Goal: Task Accomplishment & Management: Use online tool/utility

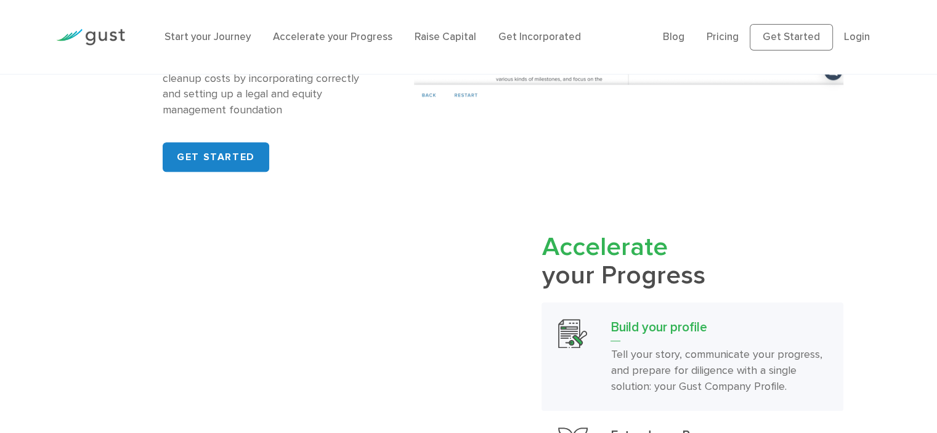
scroll to position [986, 0]
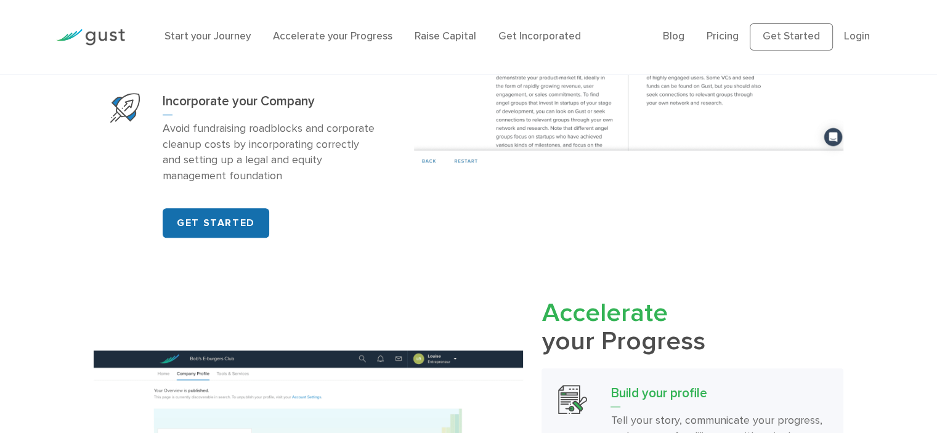
click at [182, 210] on link "GET STARTED" at bounding box center [216, 223] width 107 height 30
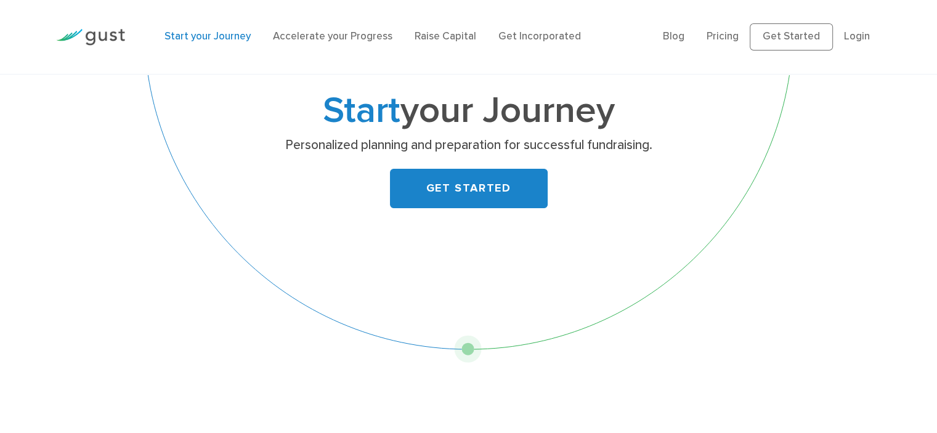
scroll to position [247, 0]
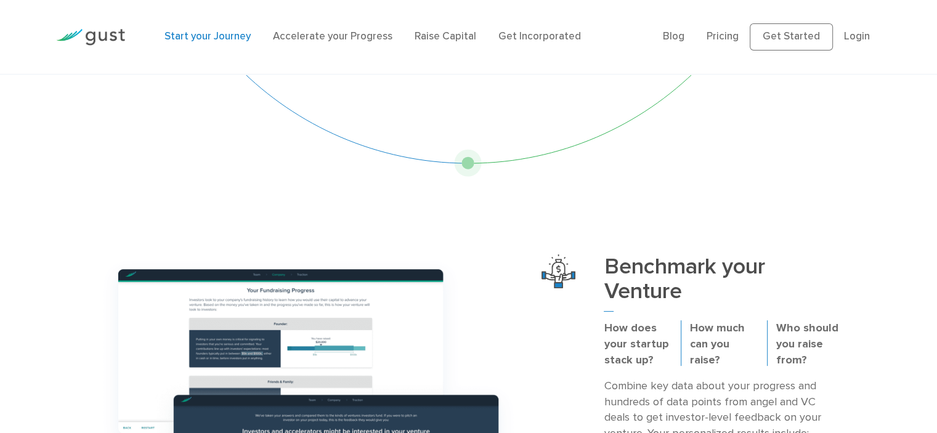
drag, startPoint x: 470, startPoint y: 155, endPoint x: 619, endPoint y: 141, distance: 149.1
click at [619, 141] on div "Start your Journey Personalized planning and preparation for successful fundrai…" at bounding box center [469, 1] width 677 height 349
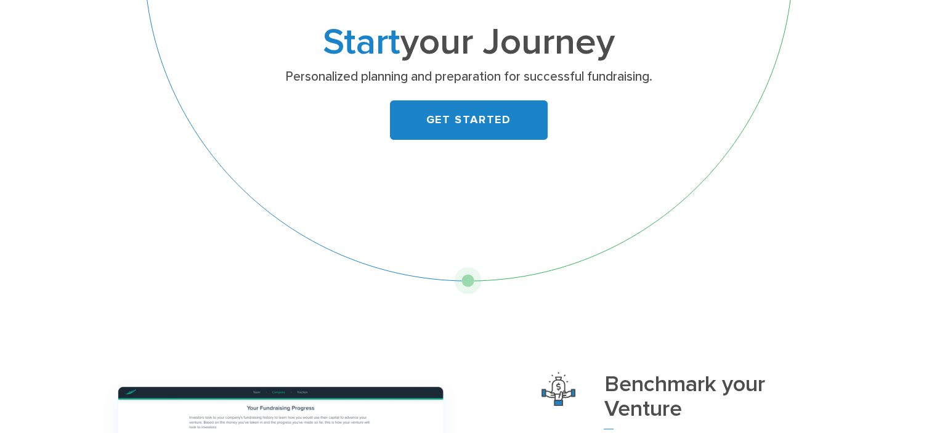
scroll to position [0, 0]
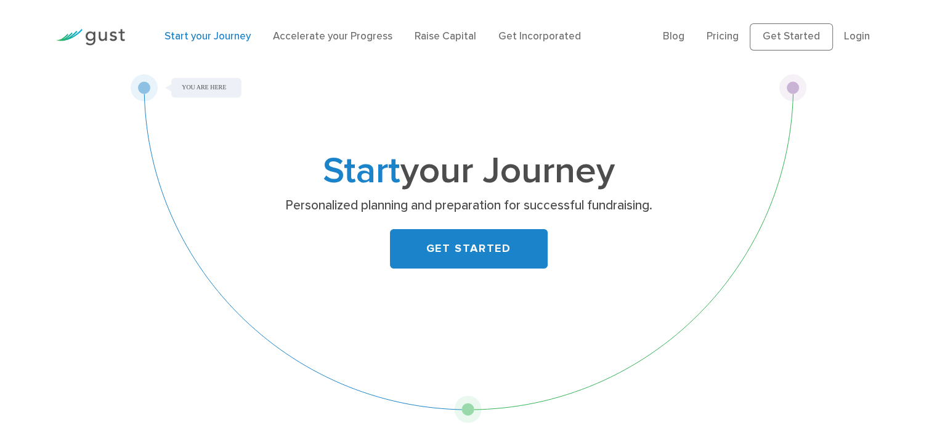
drag, startPoint x: 791, startPoint y: 82, endPoint x: 144, endPoint y: 87, distance: 647.1
click at [144, 87] on div "Start your Journey Personalized planning and preparation for successful fundrai…" at bounding box center [469, 248] width 677 height 349
click at [869, 111] on div "Start your Journey Personalized planning and preparation for successful fundrai…" at bounding box center [468, 248] width 937 height 349
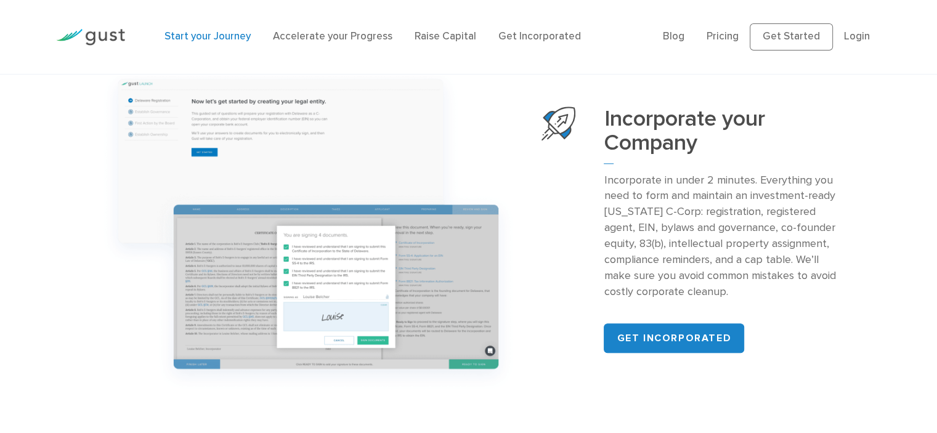
scroll to position [1215, 0]
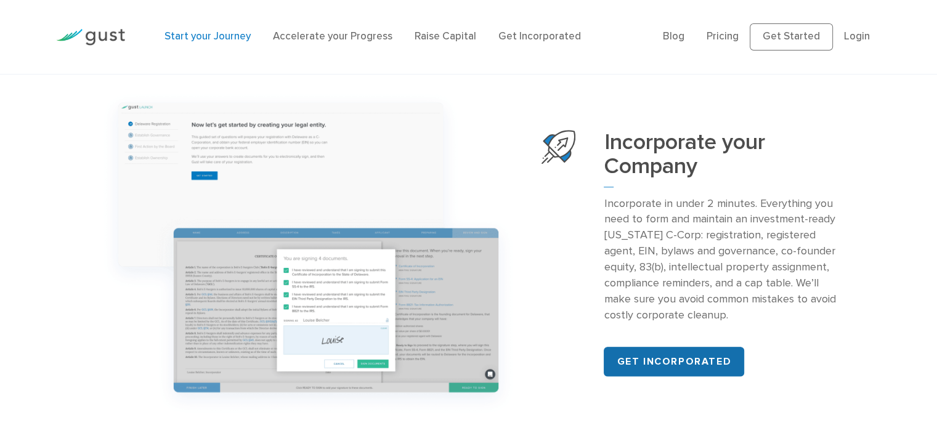
click at [671, 364] on link "Get incorporated" at bounding box center [674, 362] width 141 height 30
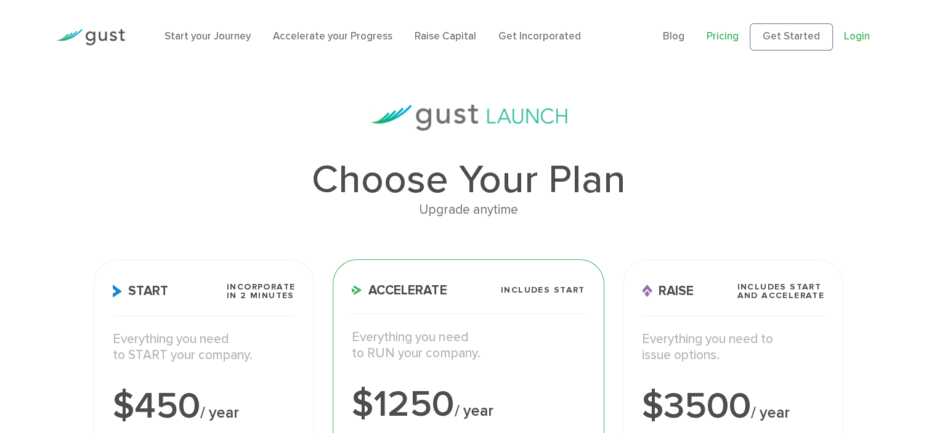
click at [860, 38] on link "Login" at bounding box center [857, 36] width 26 height 12
